Goal: Task Accomplishment & Management: Manage account settings

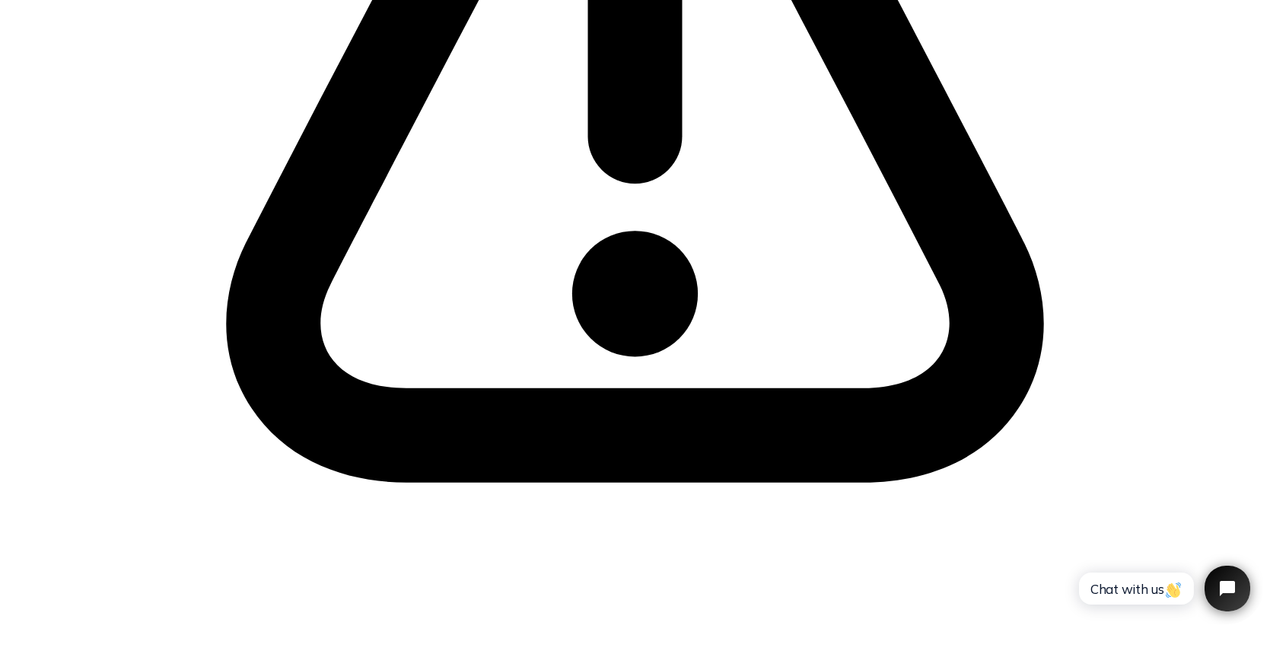
scroll to position [615, 0]
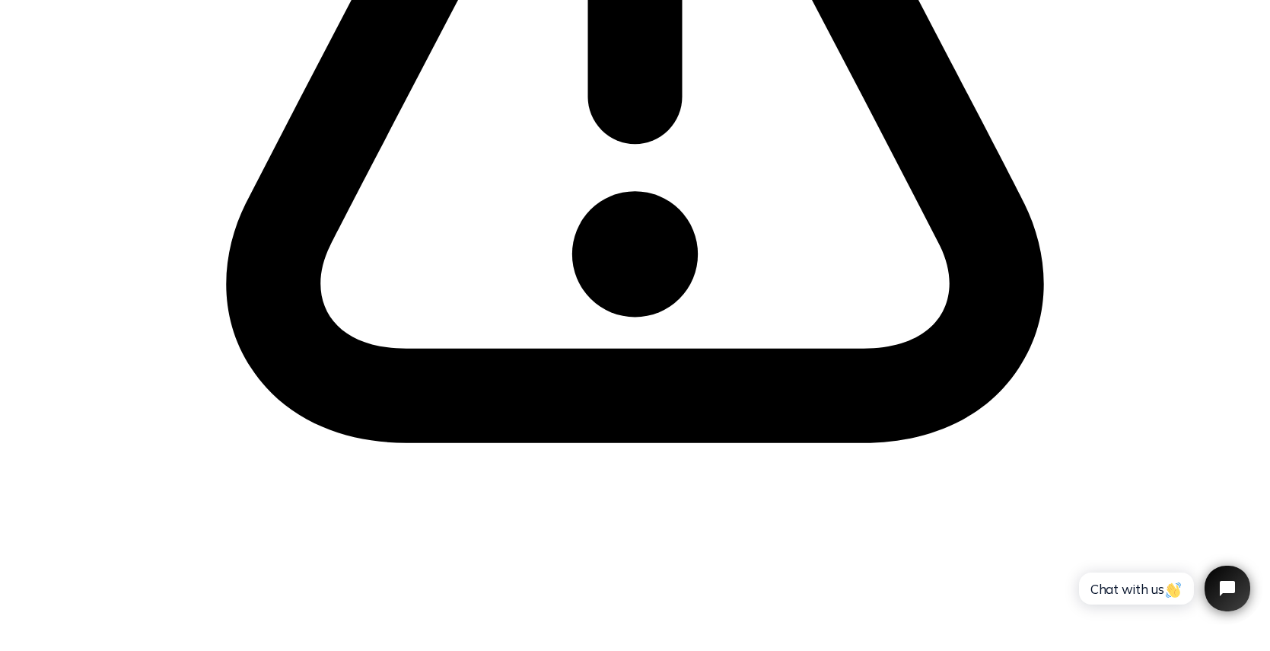
radio input "true"
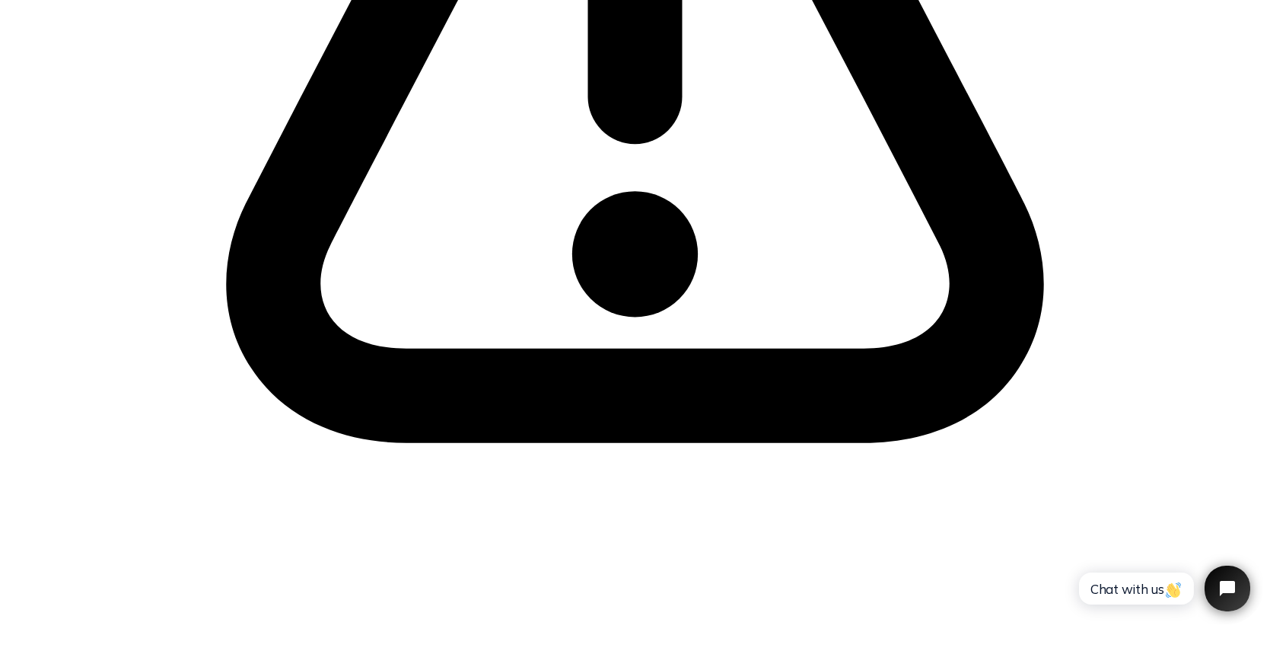
radio input "true"
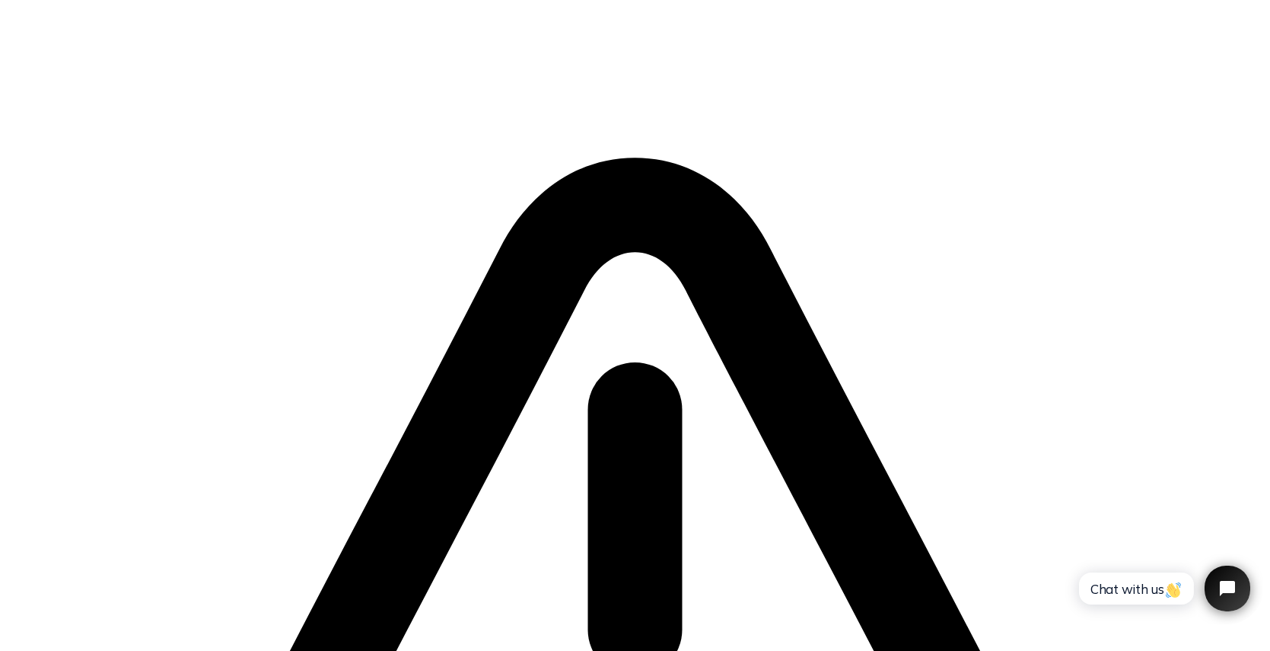
scroll to position [615, 0]
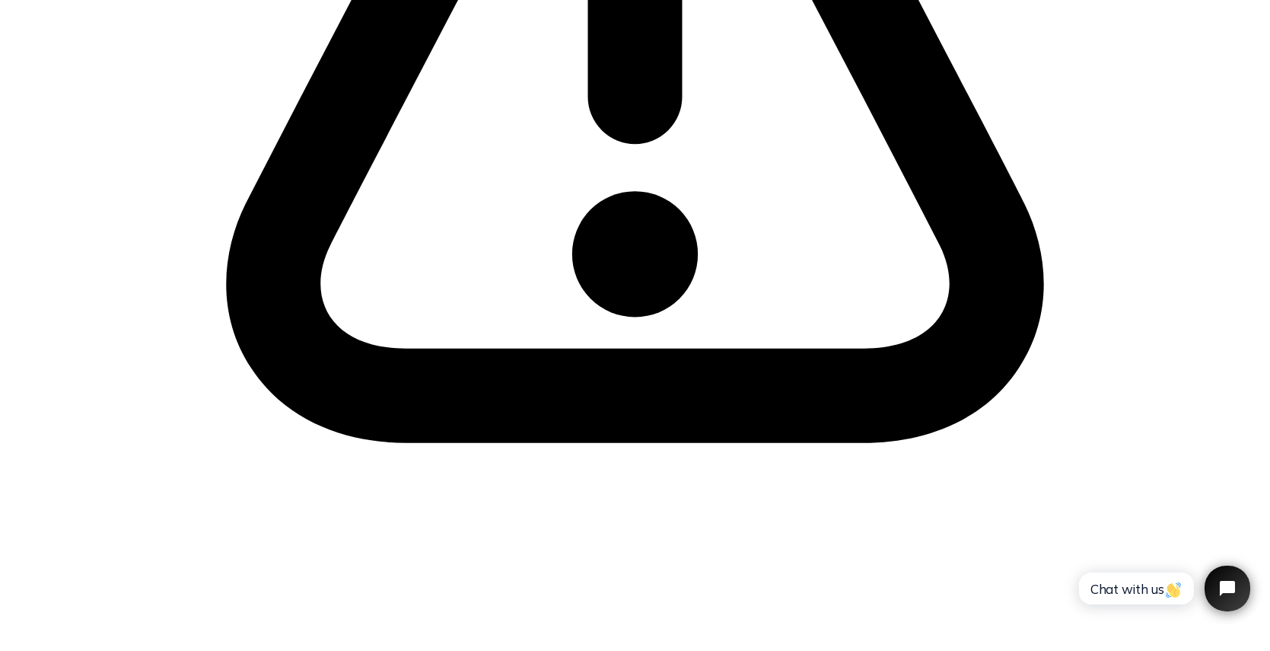
radio input "true"
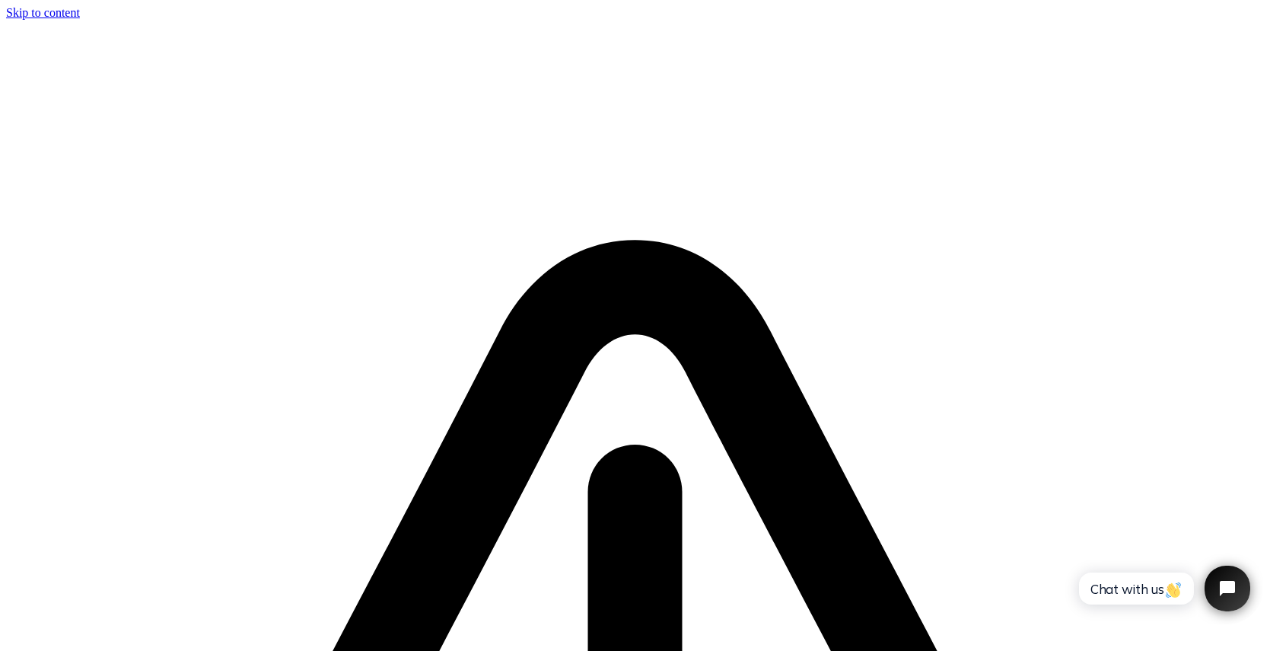
scroll to position [615, 0]
radio input "false"
radio input "true"
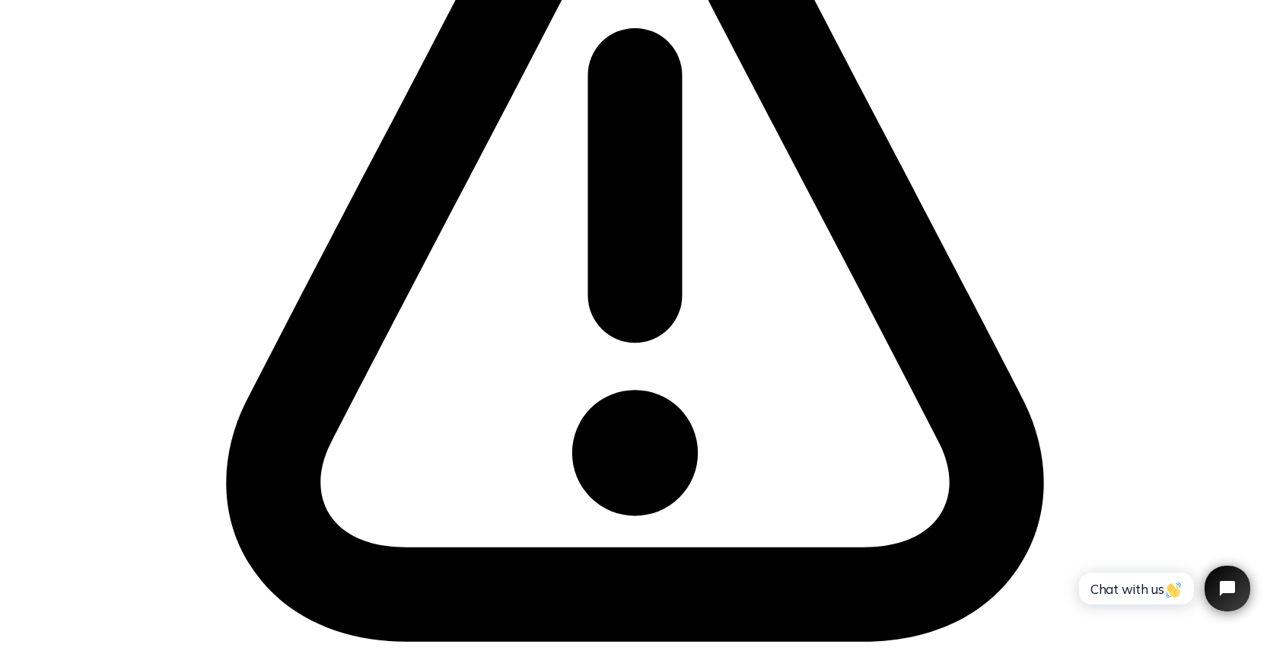
scroll to position [534, 0]
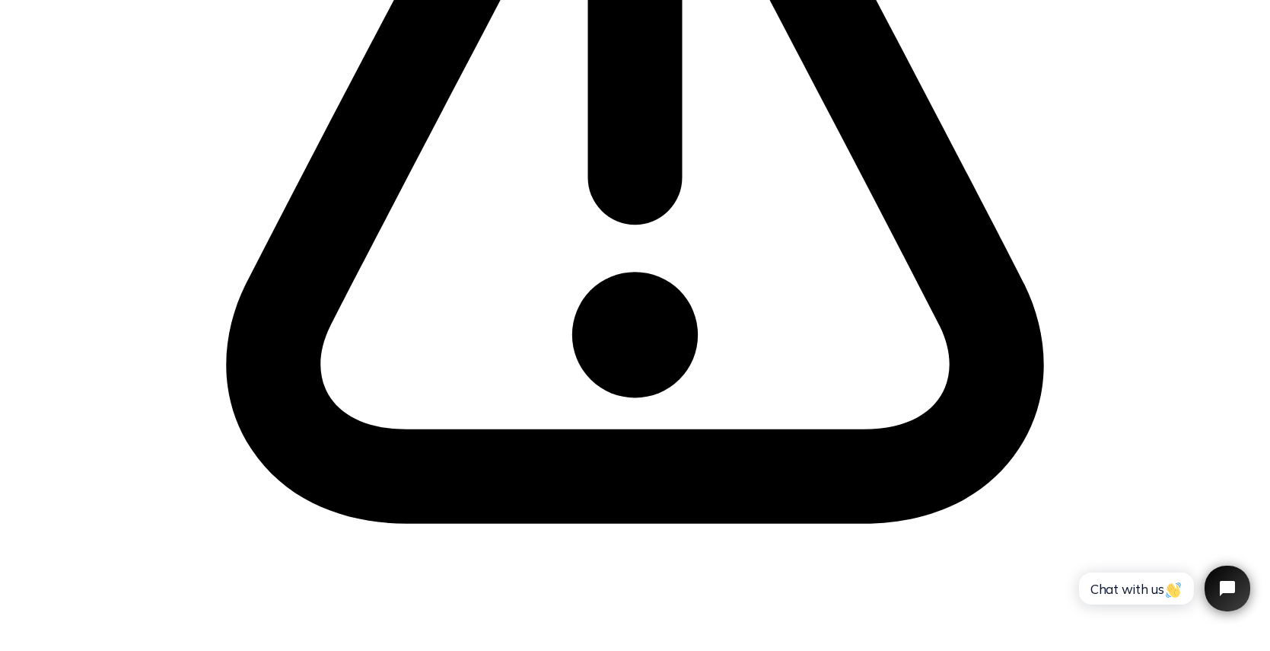
radio input "true"
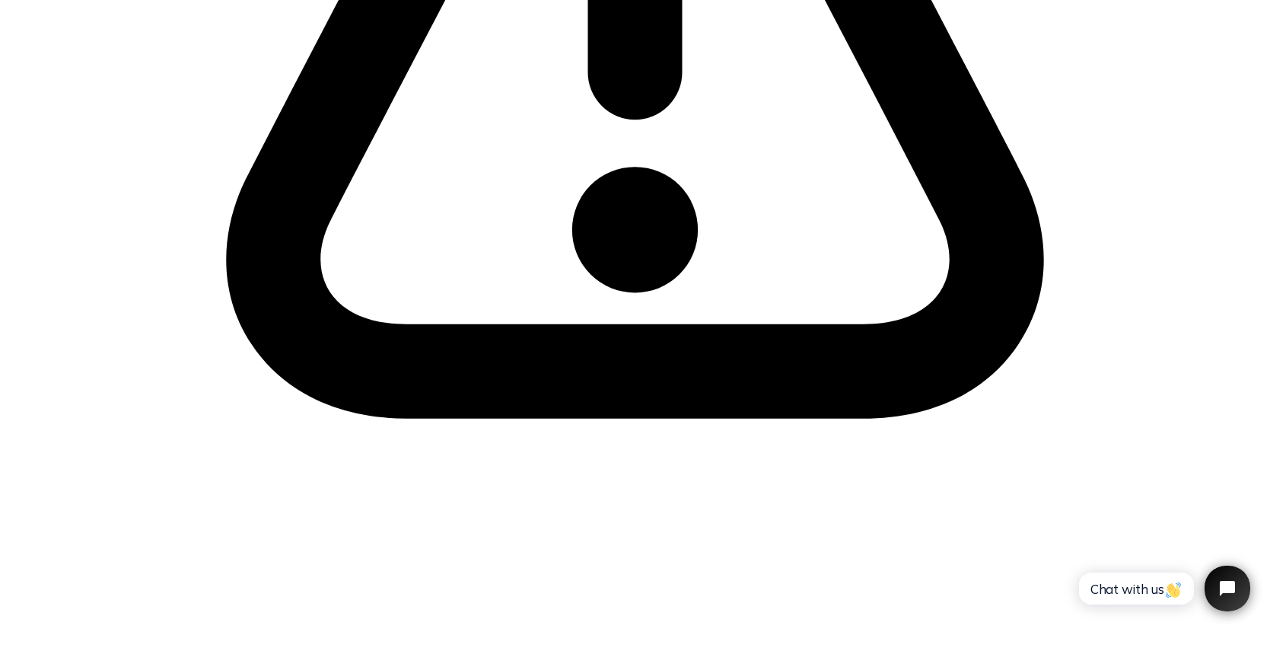
scroll to position [642, 0]
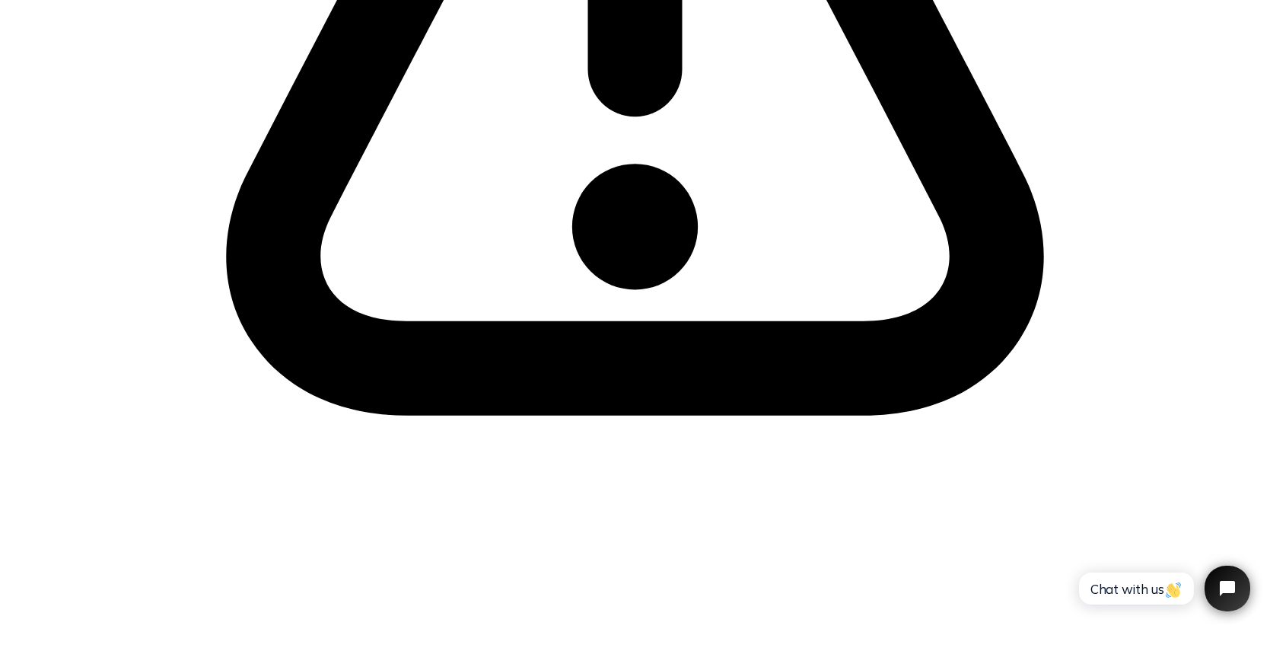
radio input "true"
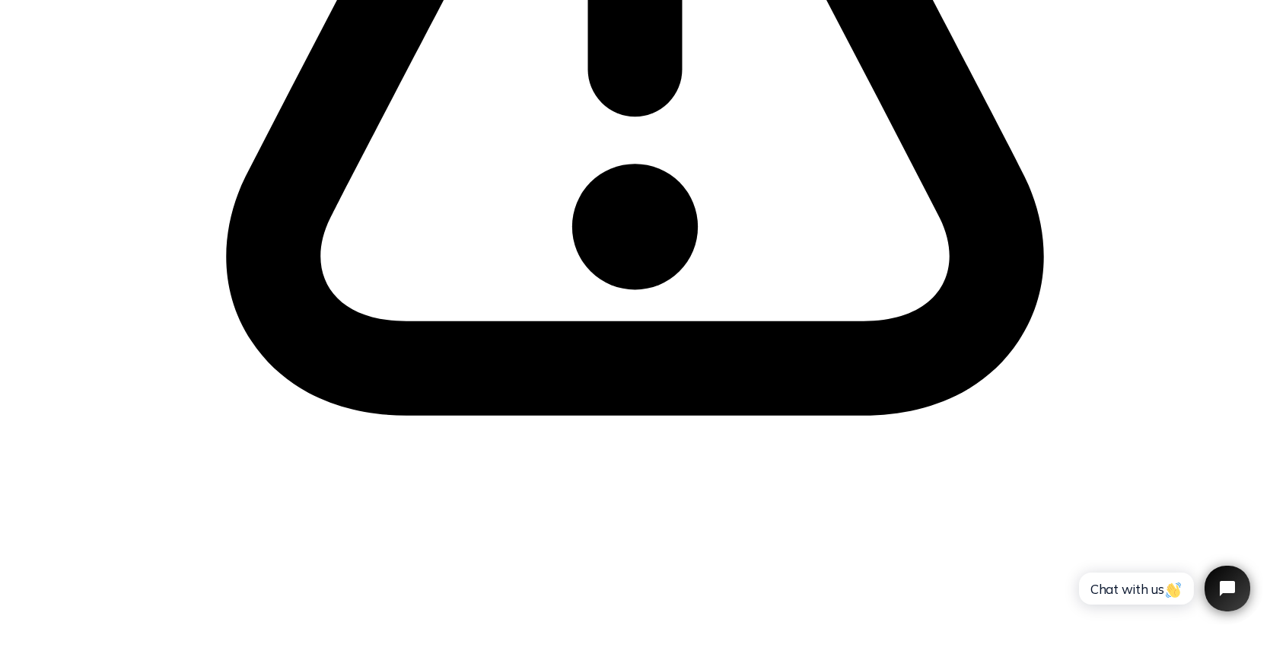
radio input "true"
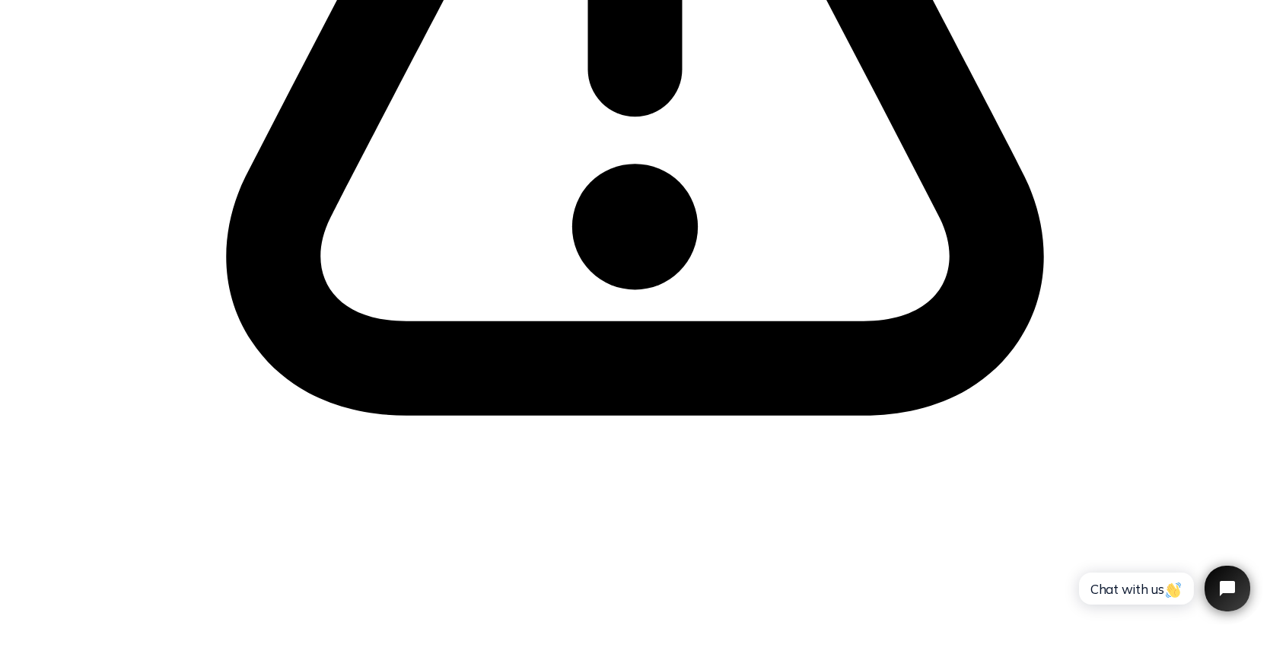
radio input "true"
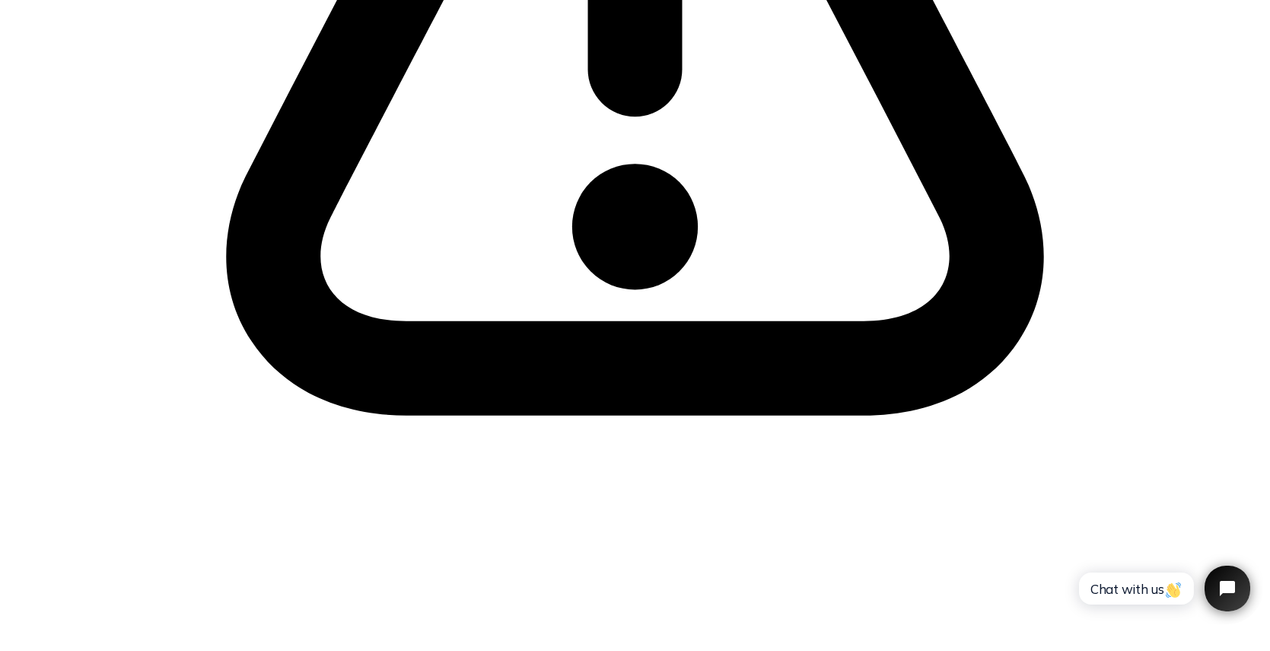
radio input "true"
drag, startPoint x: 571, startPoint y: 395, endPoint x: 976, endPoint y: 398, distance: 404.8
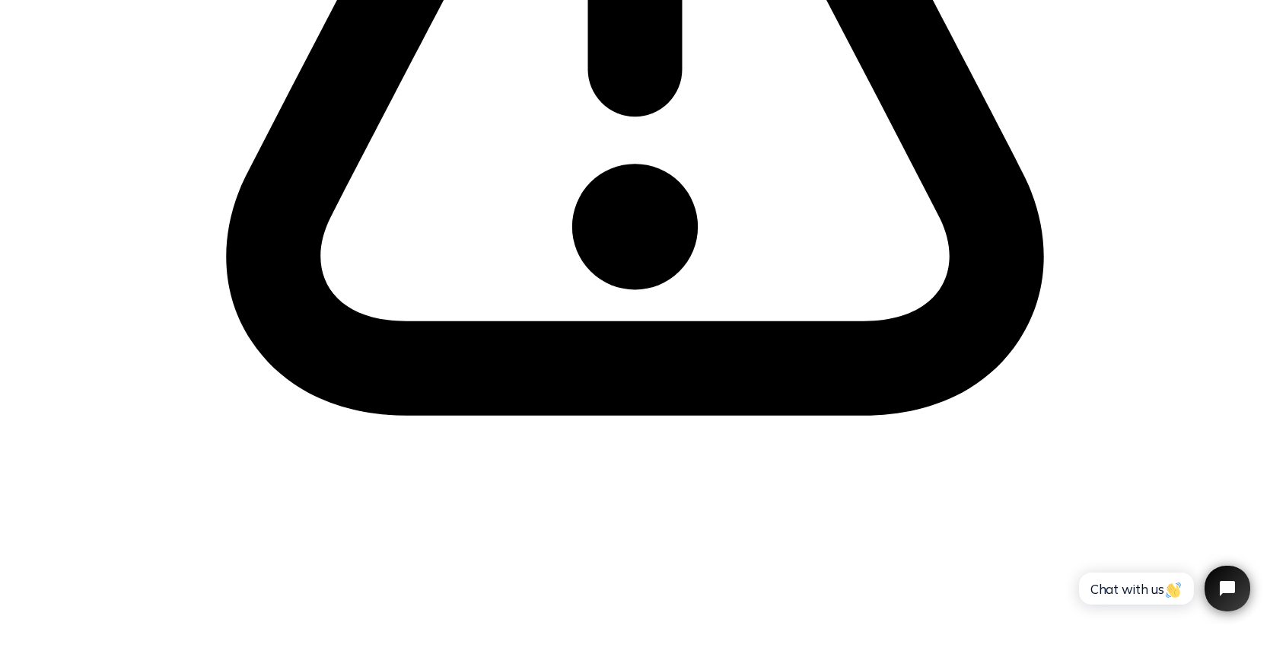
drag, startPoint x: 569, startPoint y: 410, endPoint x: 939, endPoint y: 417, distance: 369.9
radio input "true"
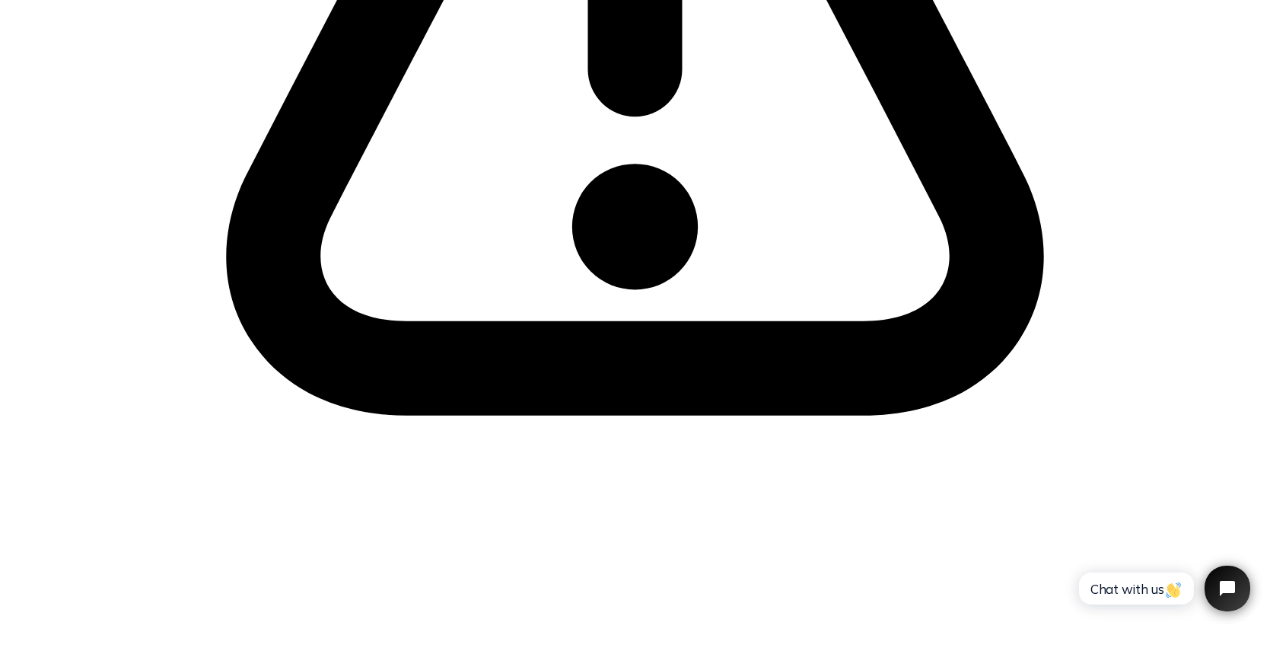
radio input "true"
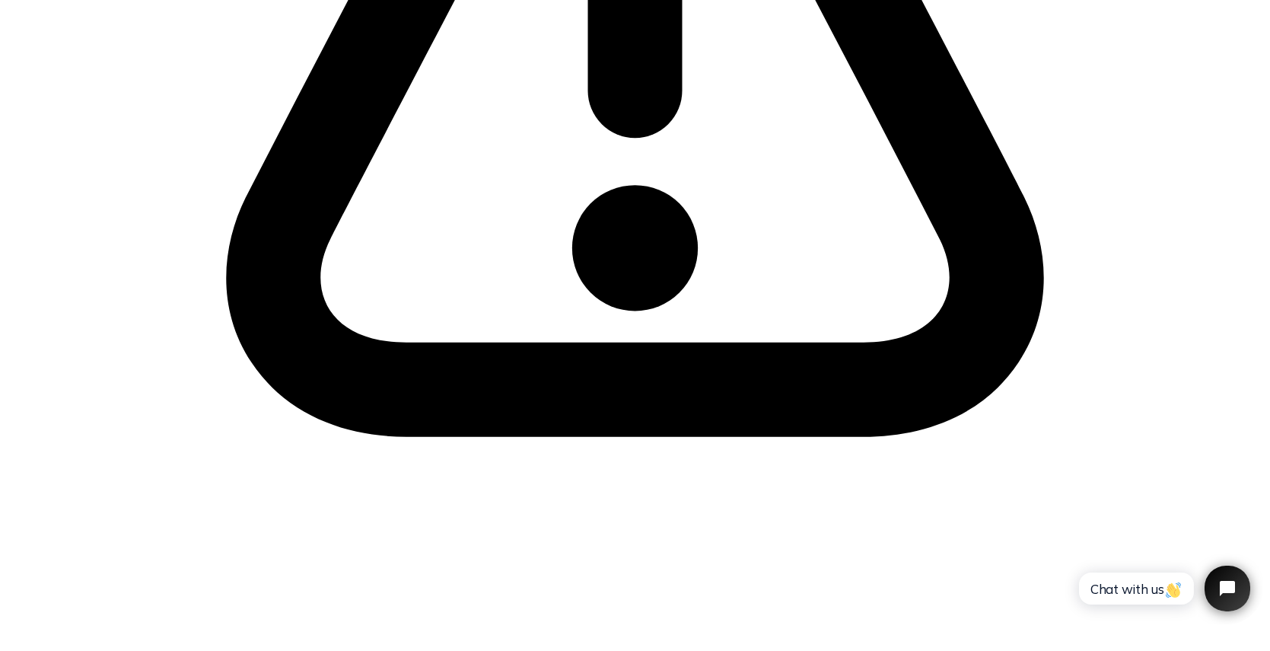
scroll to position [618, 0]
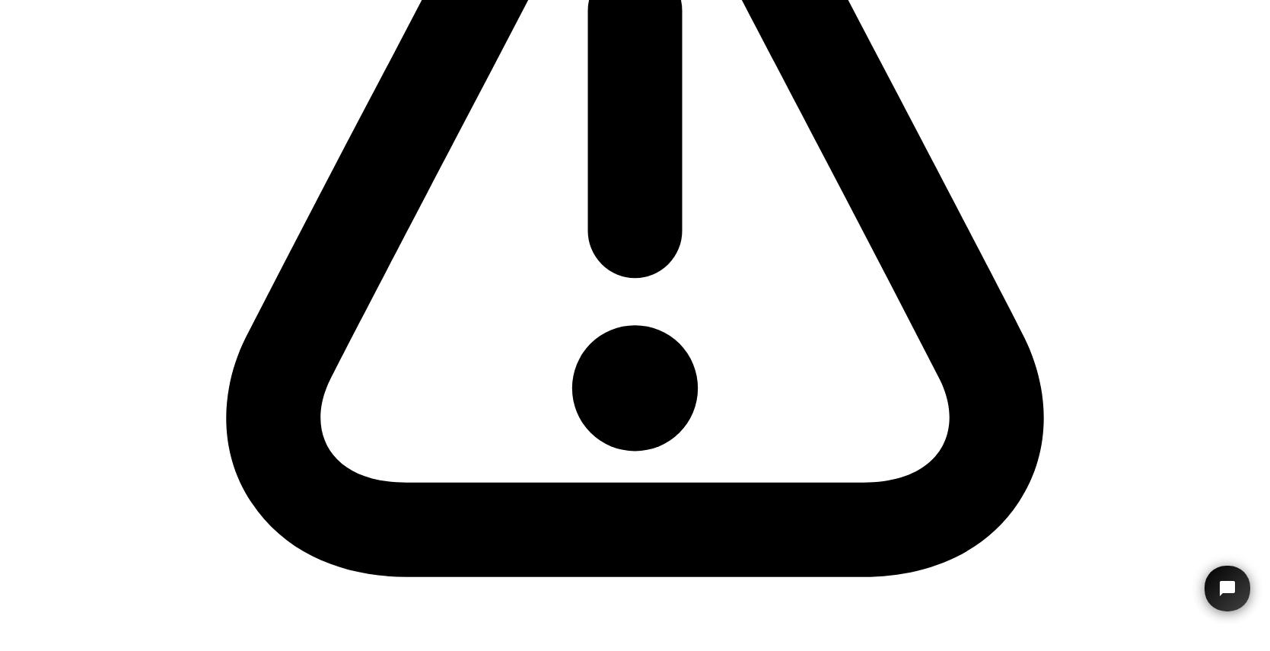
scroll to position [642, 0]
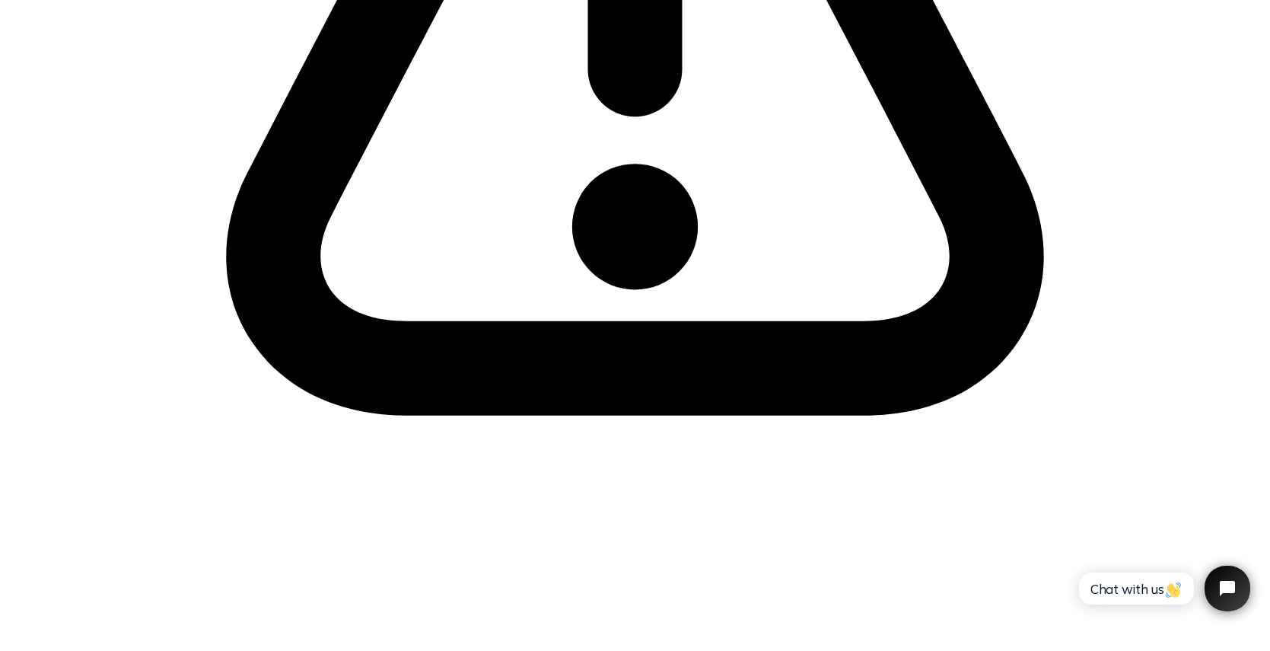
radio input "true"
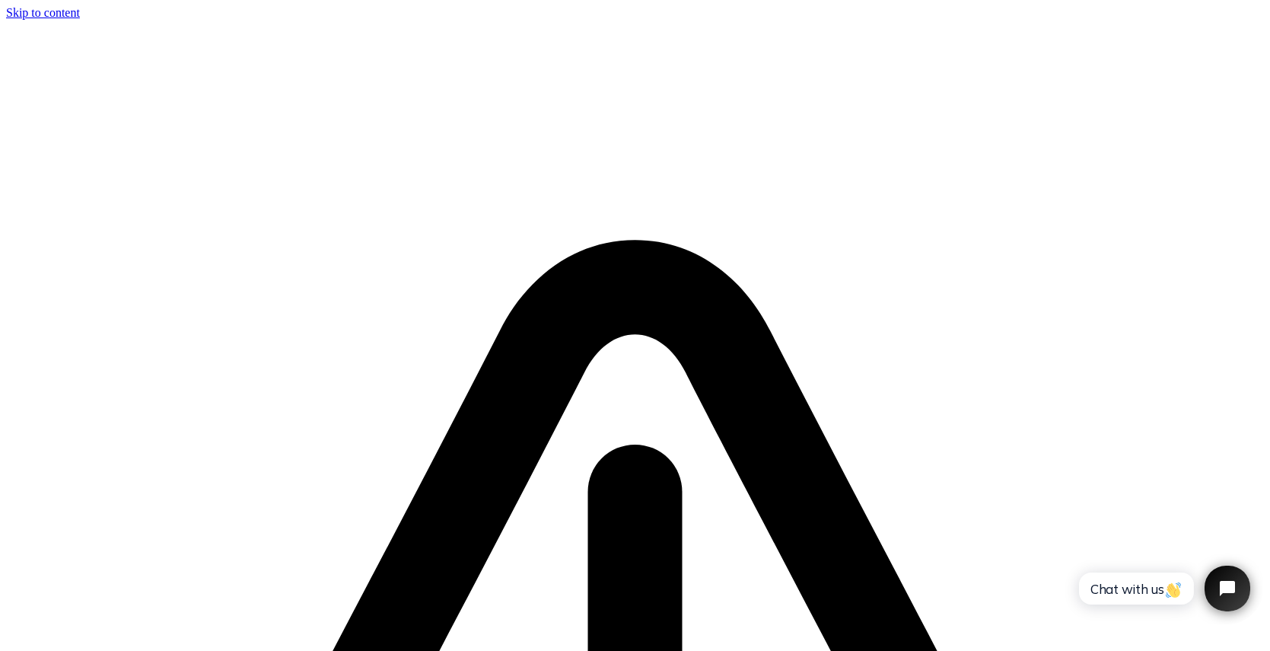
radio input "true"
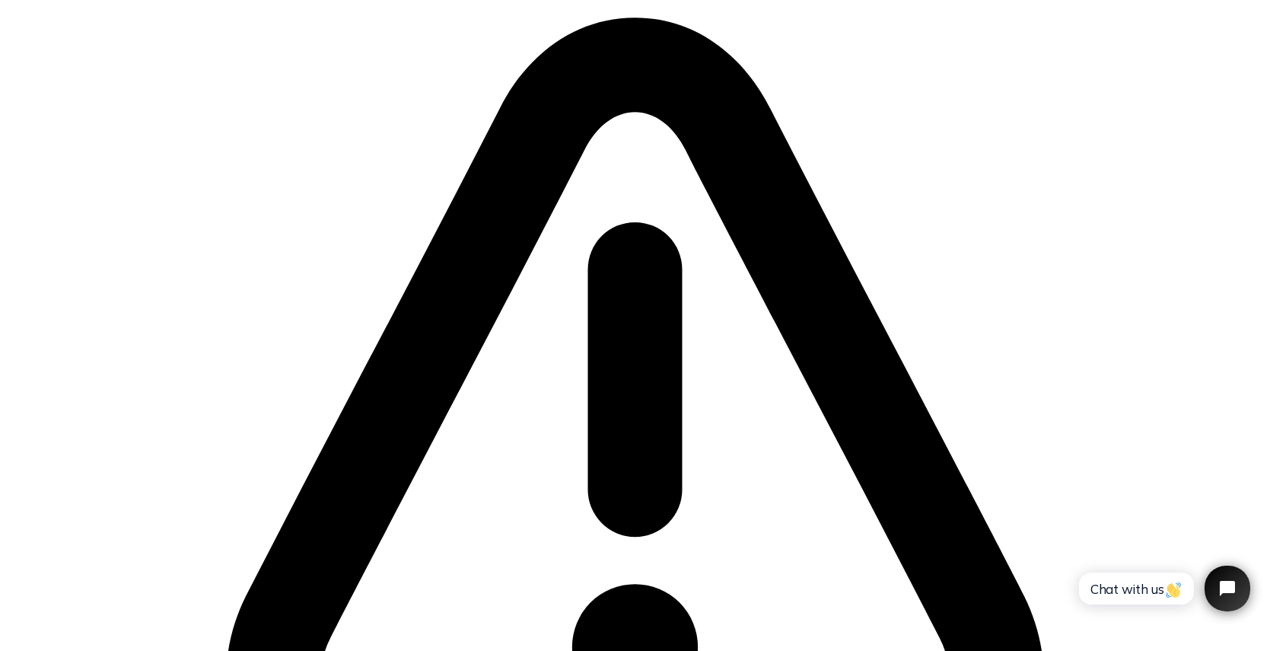
scroll to position [605, 0]
